Goal: Task Accomplishment & Management: Manage account settings

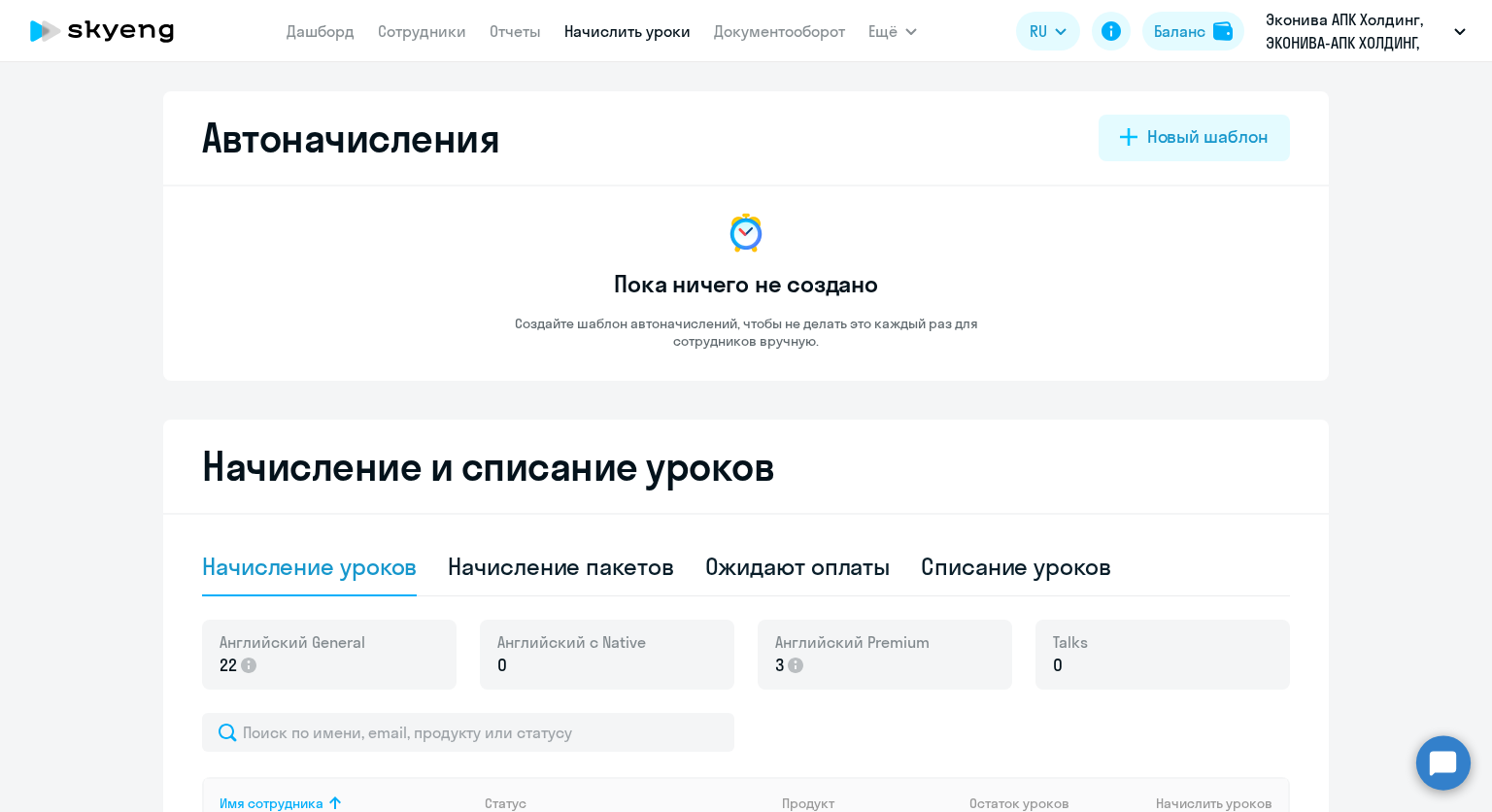
select select "10"
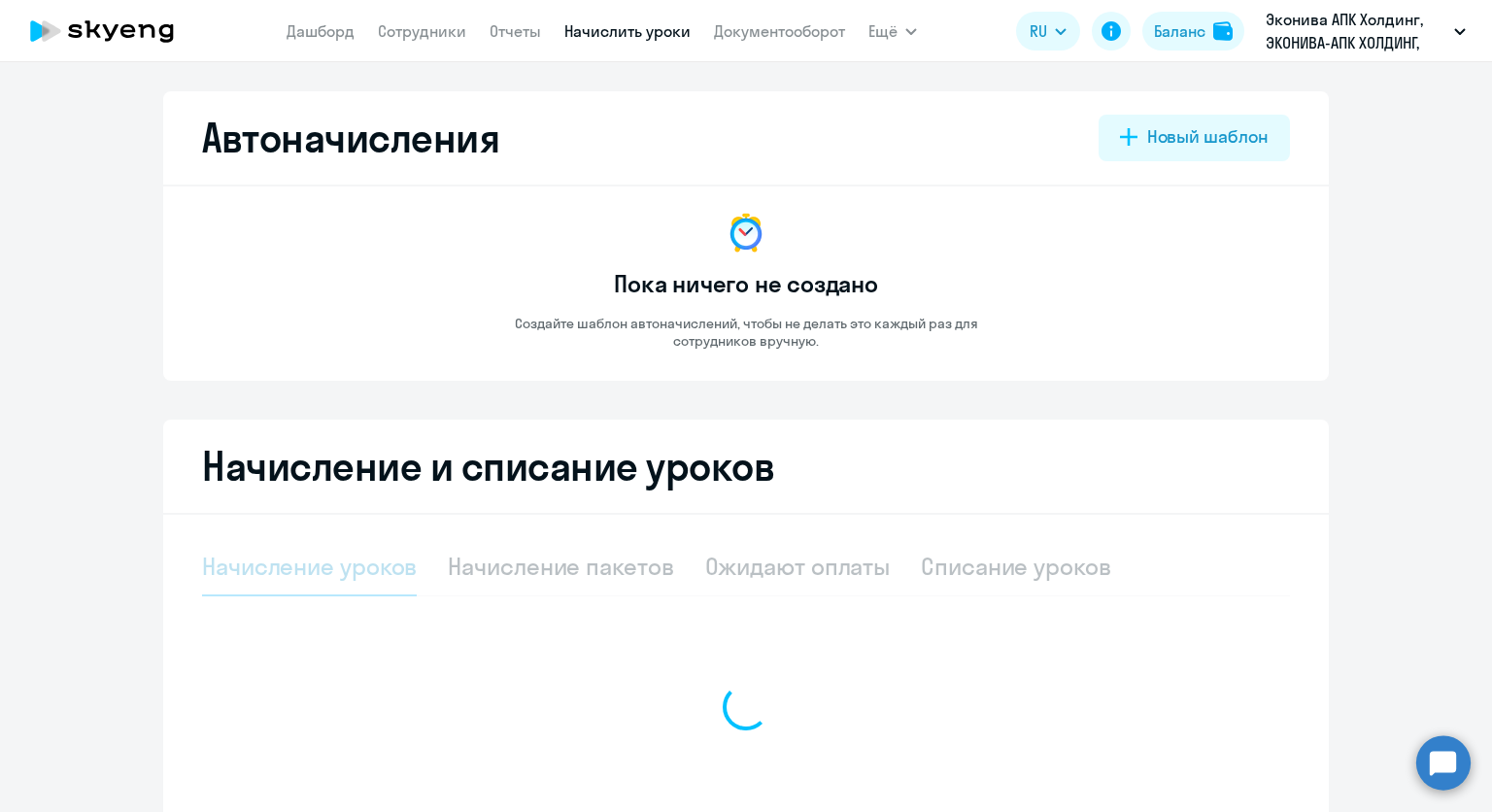
select select "10"
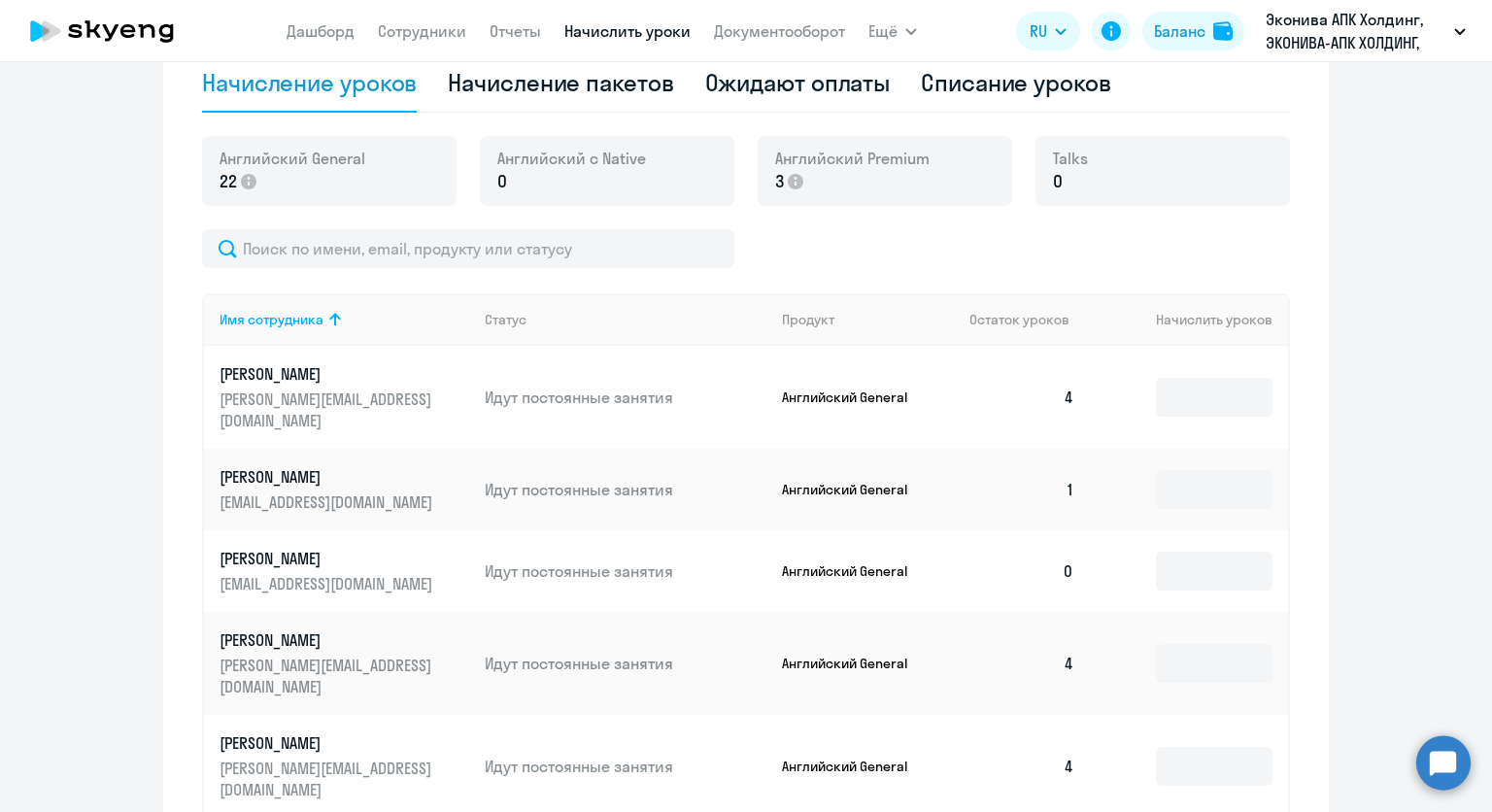
scroll to position [485, 0]
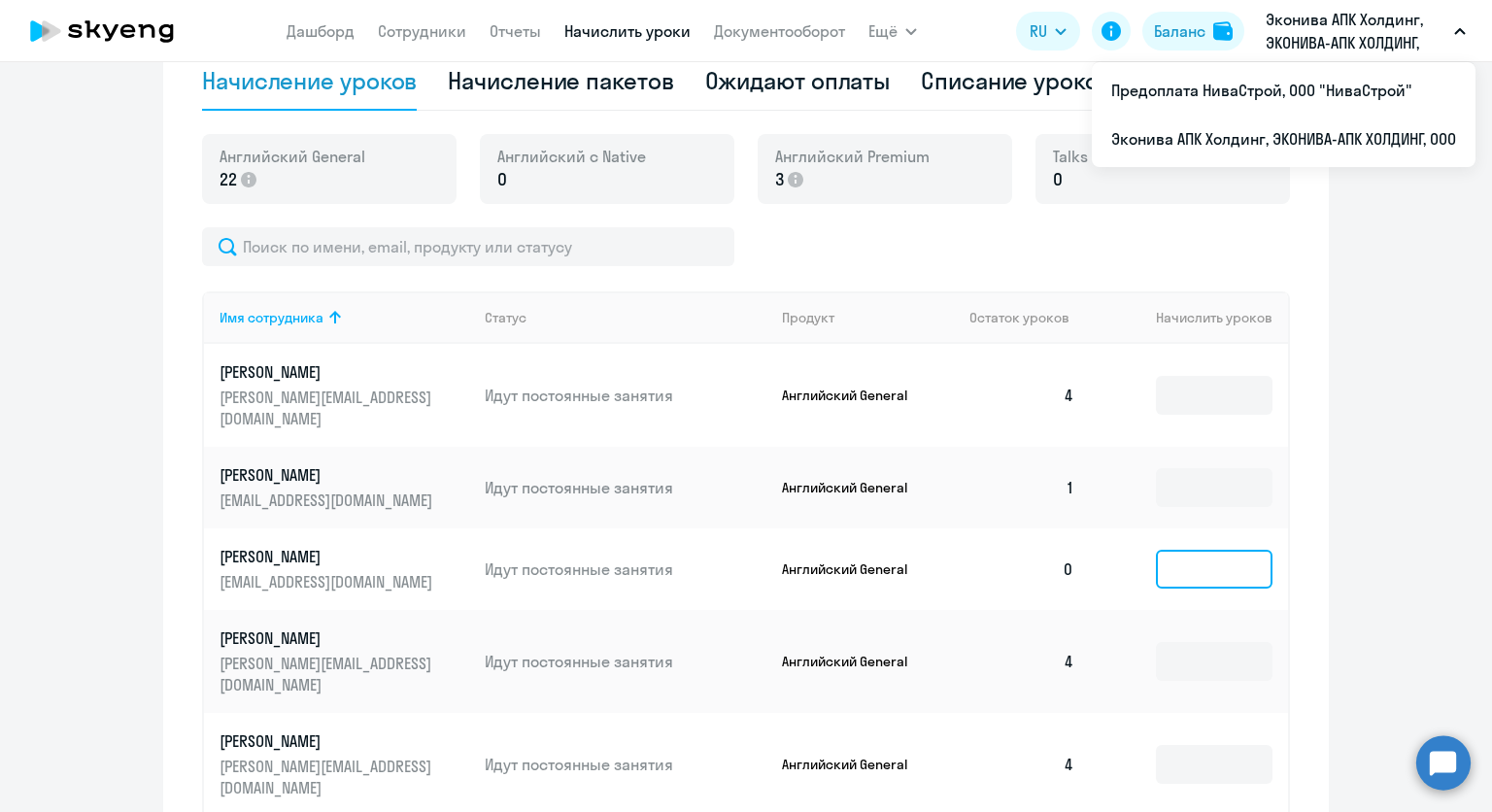
click at [1158, 549] on input at bounding box center [1214, 568] width 117 height 39
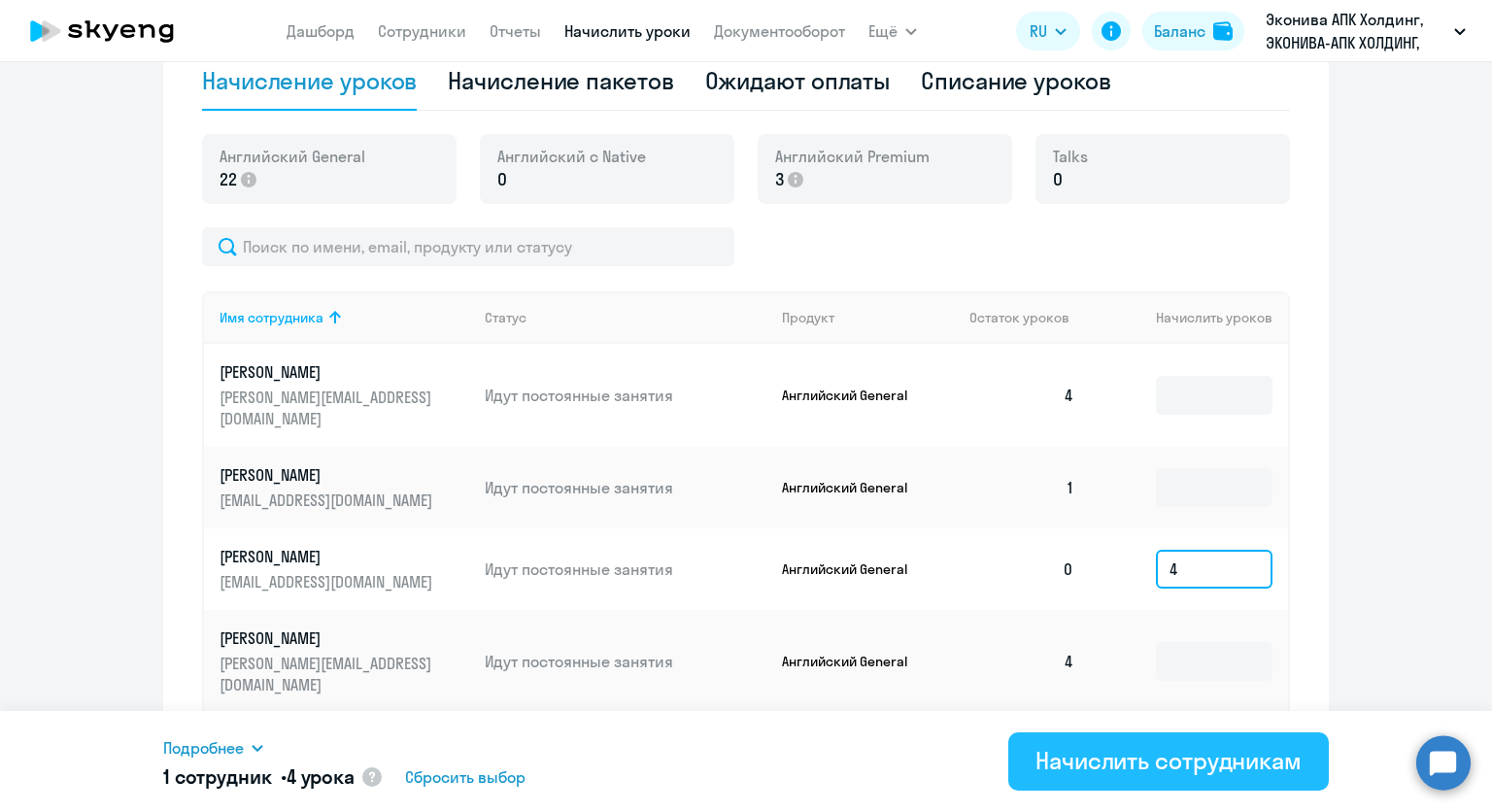
type input "4"
click at [1099, 774] on div "Начислить сотрудникам" at bounding box center [1168, 760] width 266 height 31
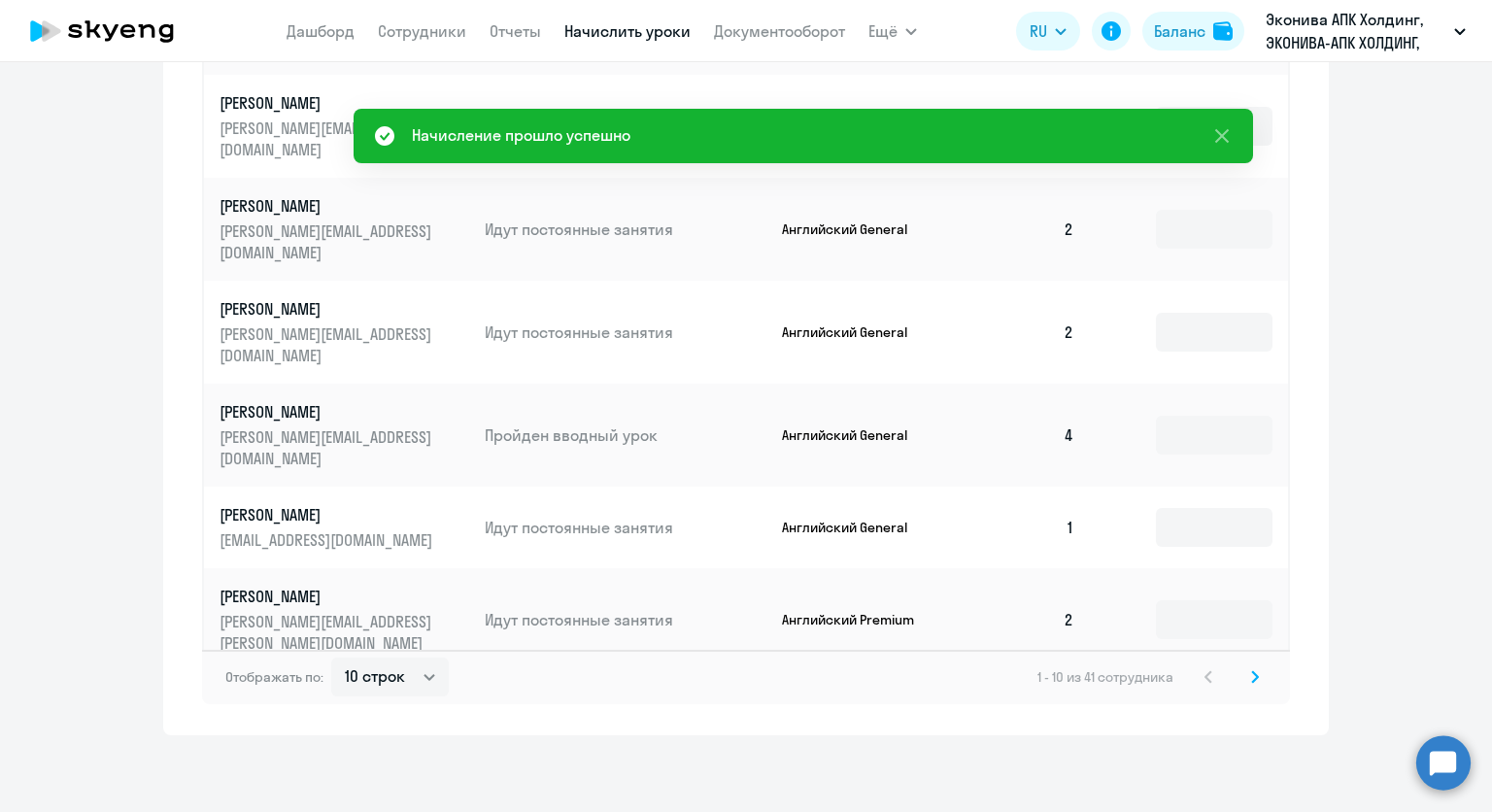
scroll to position [1014, 0]
drag, startPoint x: 343, startPoint y: 674, endPoint x: 358, endPoint y: 694, distance: 25.0
click at [343, 674] on select "10 строк 30 строк 50 строк" at bounding box center [390, 675] width 118 height 39
select select "50"
click at [331, 656] on select "10 строк 30 строк 50 строк" at bounding box center [390, 675] width 118 height 39
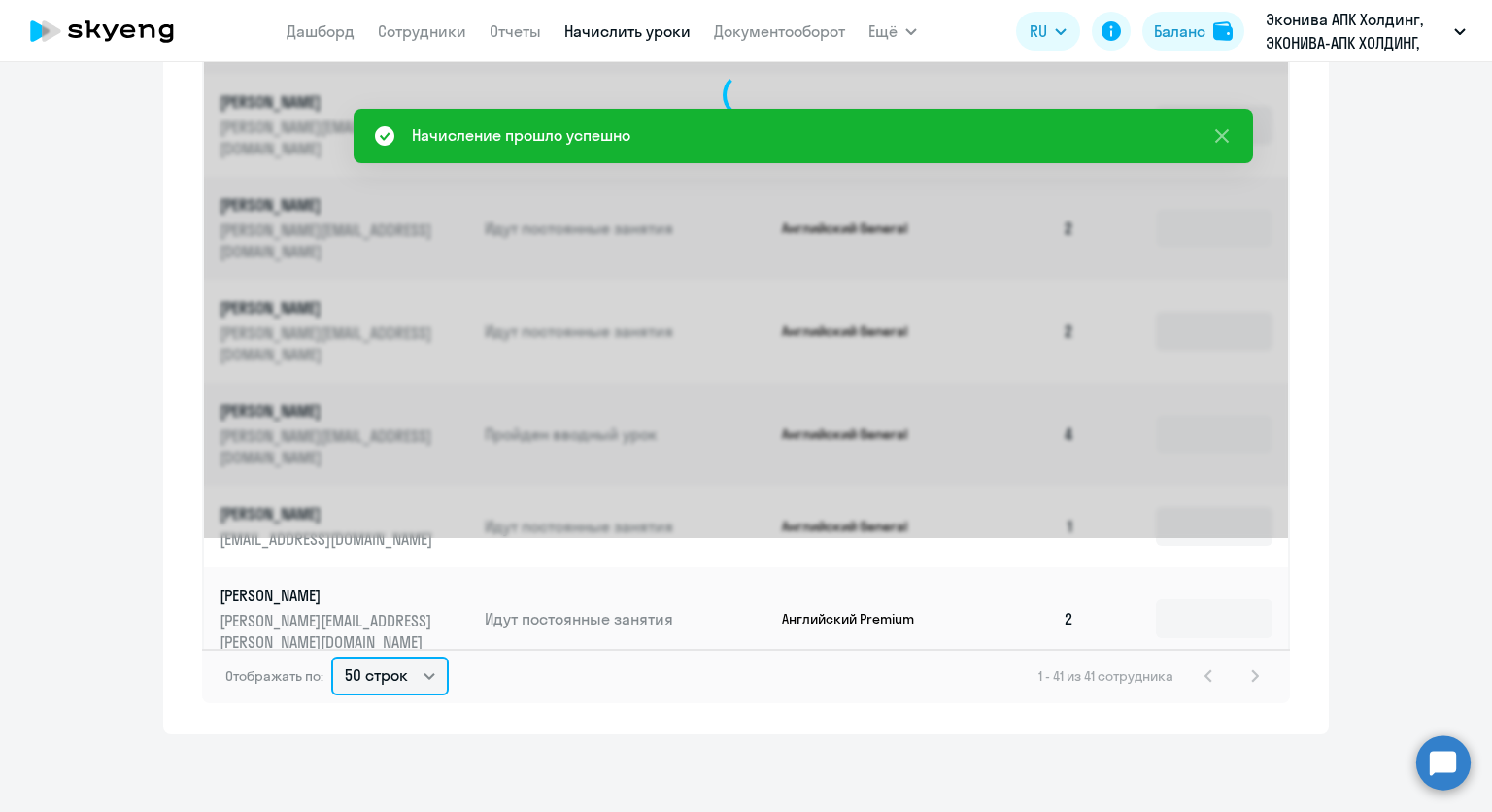
scroll to position [0, 0]
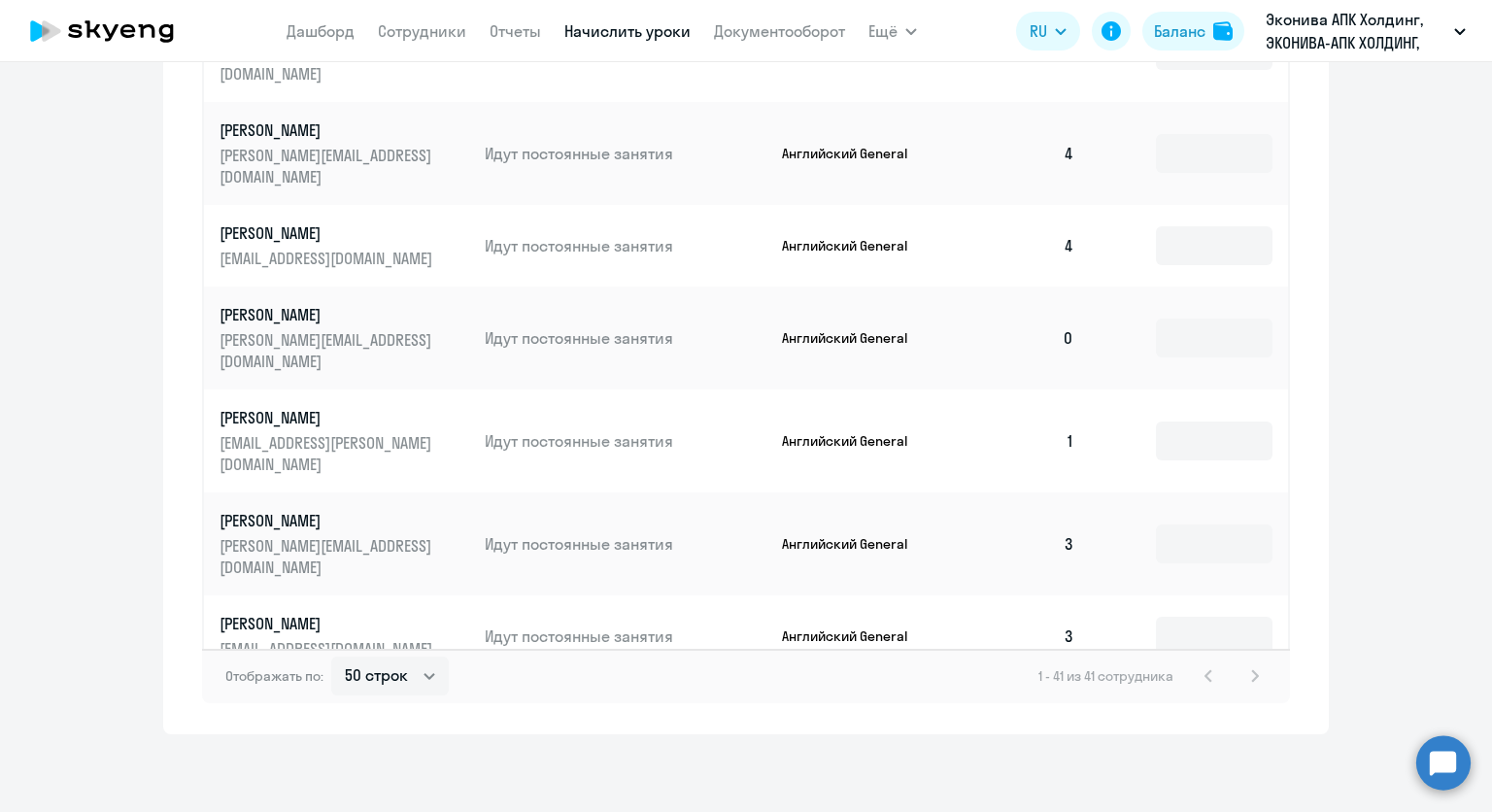
scroll to position [1748, 0]
click at [1165, 357] on input at bounding box center [1214, 337] width 117 height 39
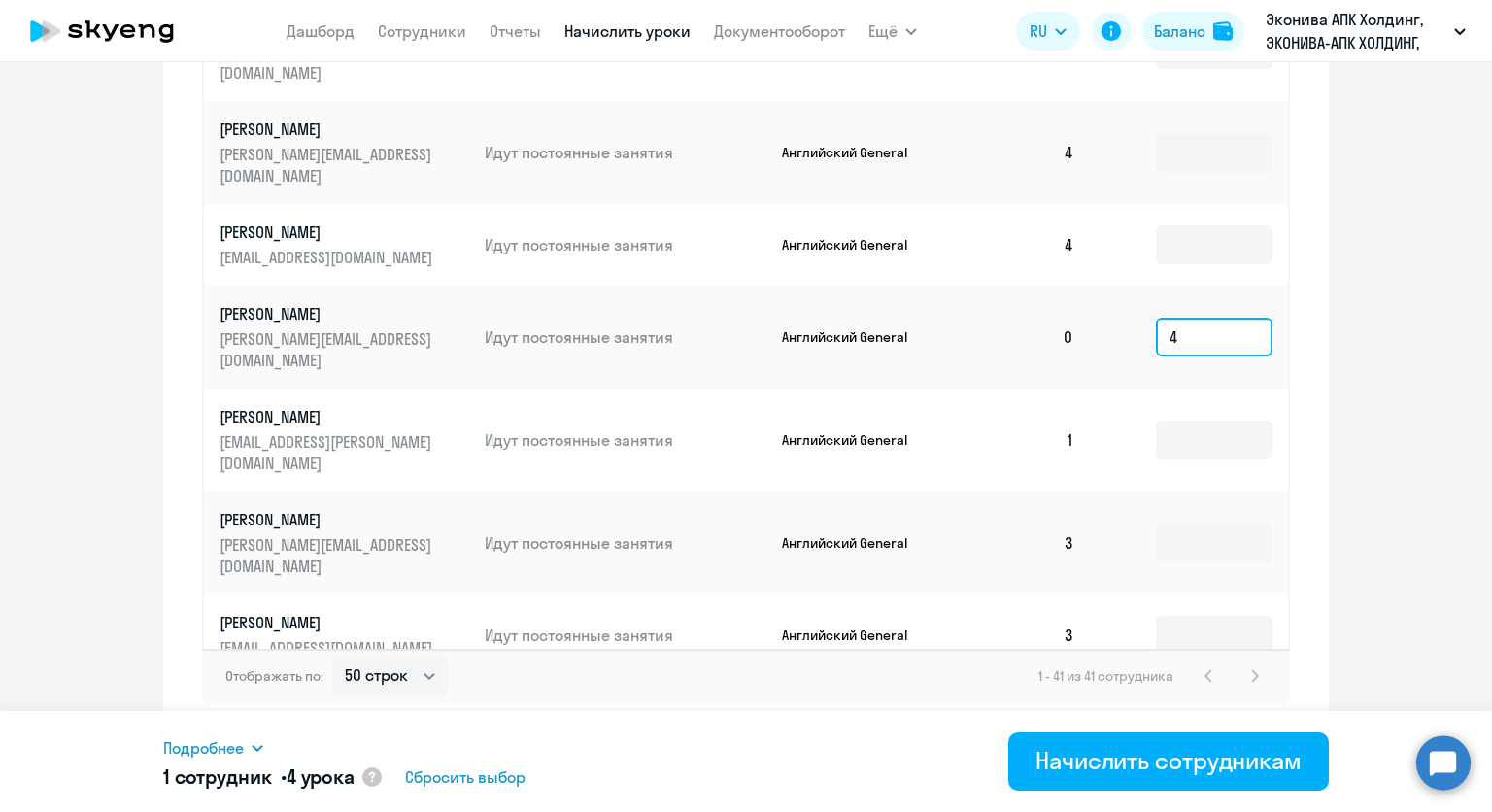
type input "4"
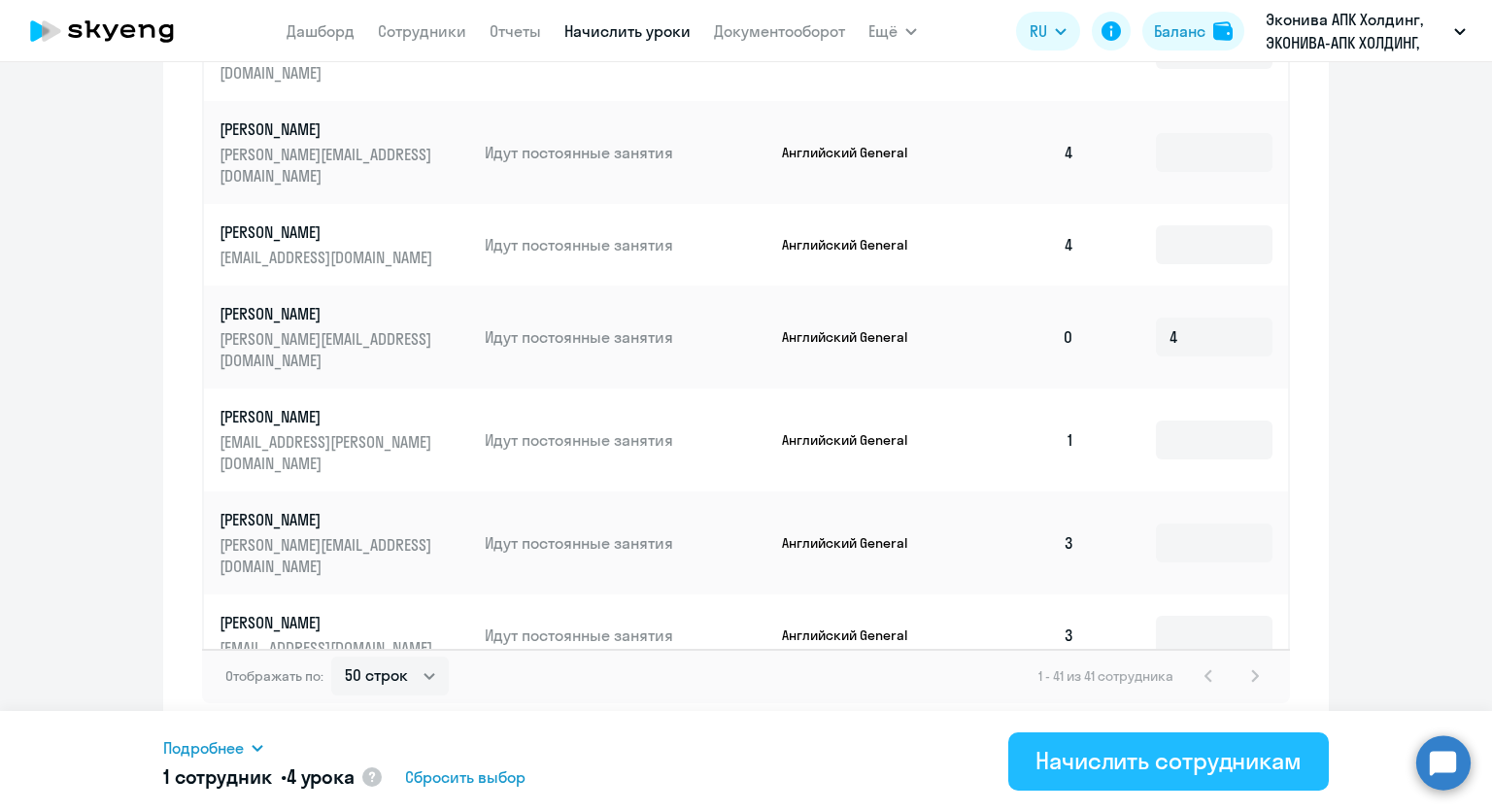
click at [1278, 769] on div "Начислить сотрудникам" at bounding box center [1168, 760] width 266 height 31
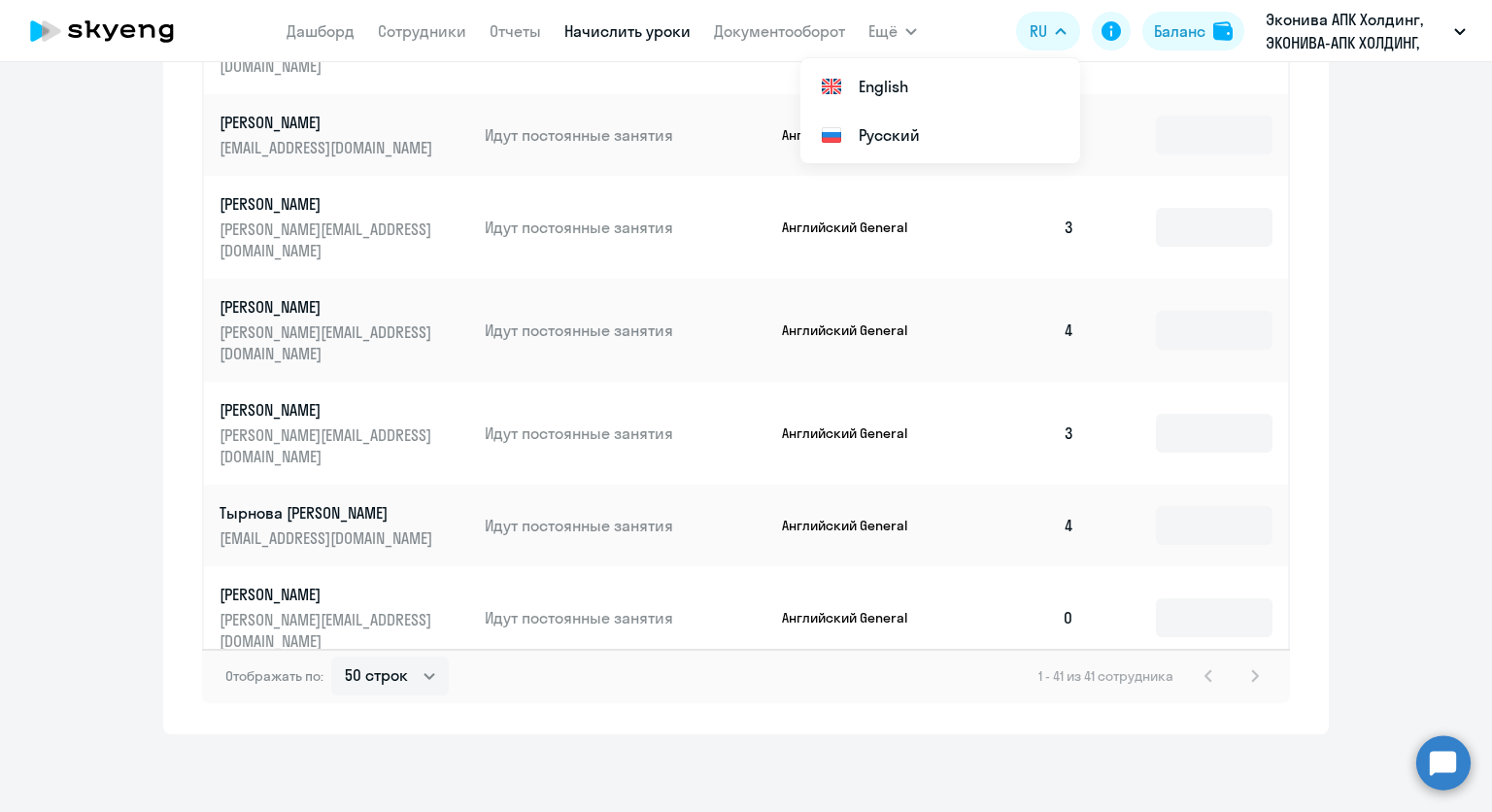
scroll to position [2816, 0]
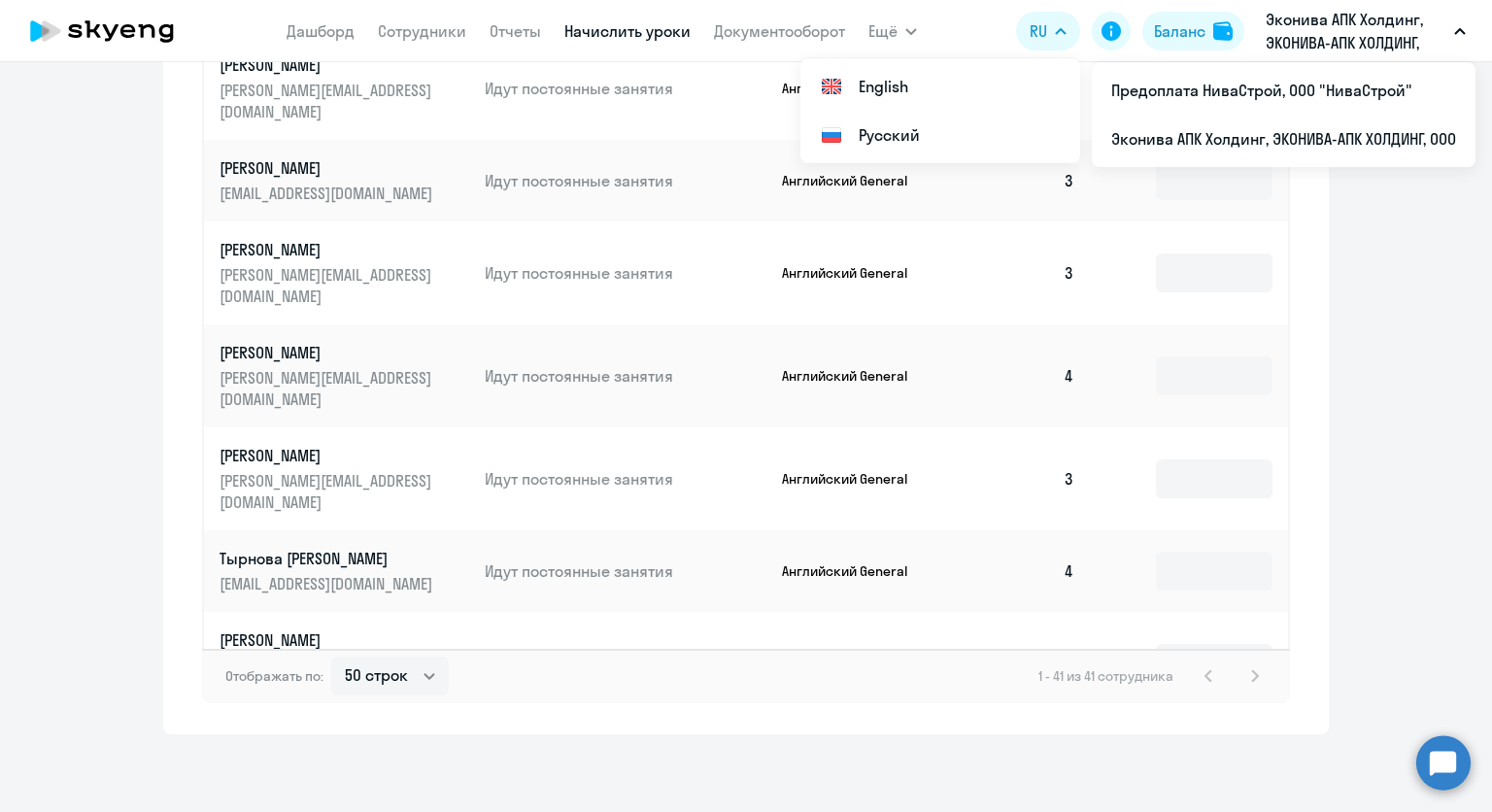
drag, startPoint x: 1403, startPoint y: 242, endPoint x: 1350, endPoint y: 309, distance: 85.4
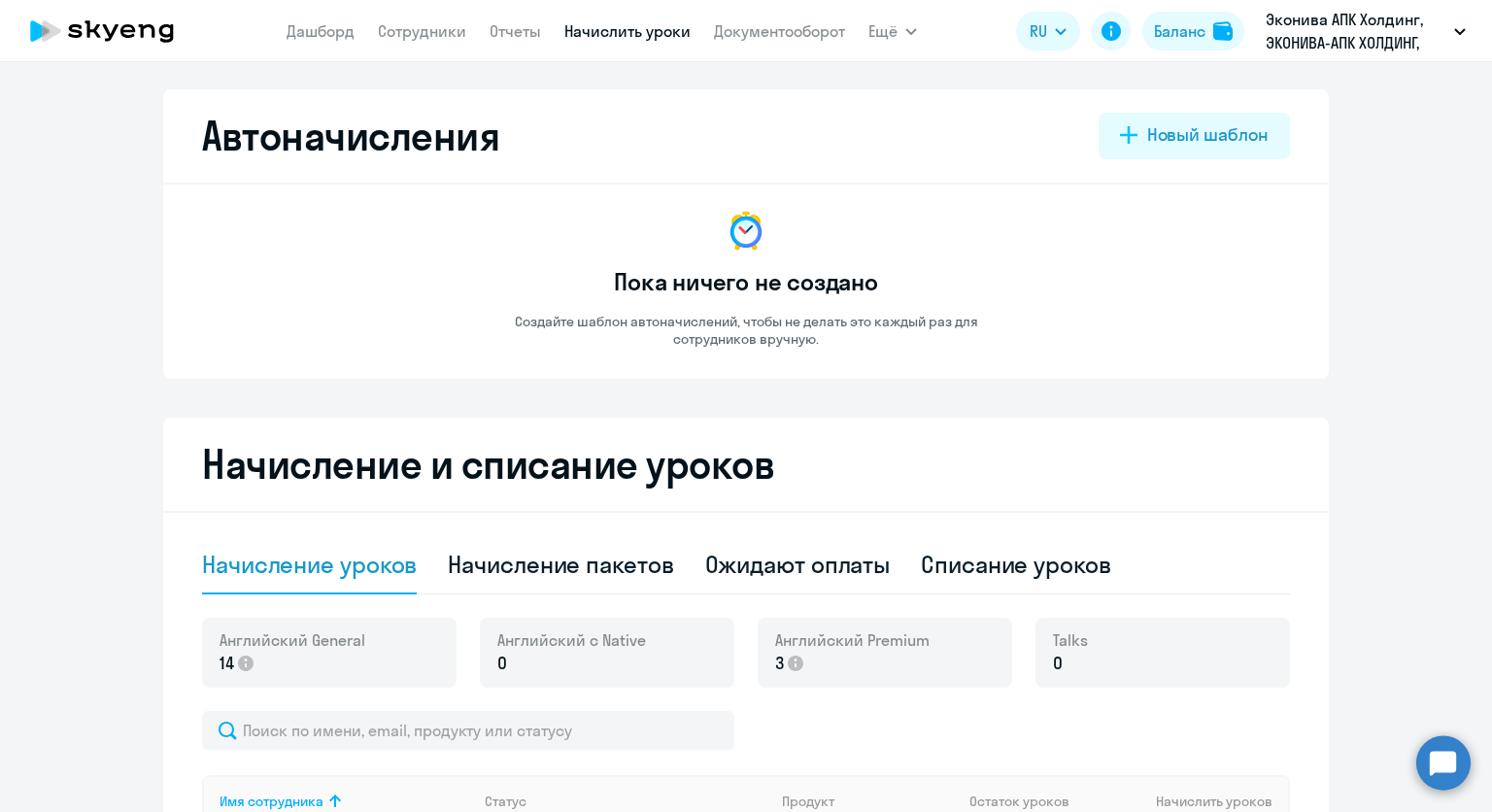
scroll to position [0, 0]
